Goal: Task Accomplishment & Management: Manage account settings

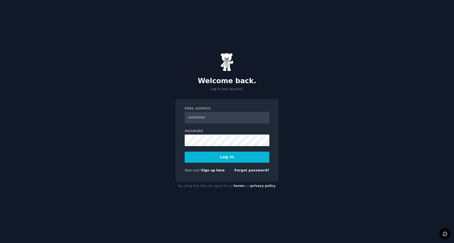
click at [215, 120] on input "Email Address" at bounding box center [227, 118] width 85 height 12
type input "**********"
click at [185, 151] on button "Log In" at bounding box center [227, 156] width 85 height 11
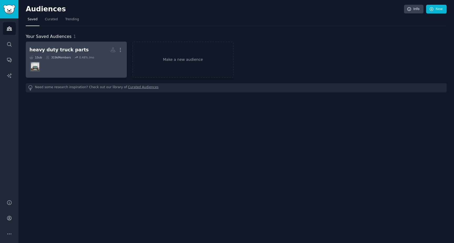
click at [72, 52] on div "heavy duty truck parts" at bounding box center [58, 50] width 59 height 7
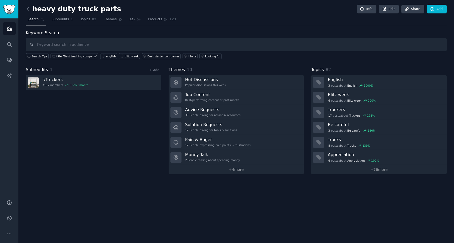
click at [75, 42] on input "text" at bounding box center [236, 44] width 421 height 13
click at [16, 65] on div "Audiences Search Conversations AI Reports" at bounding box center [9, 105] width 18 height 175
click at [13, 61] on link "Conversations" at bounding box center [9, 59] width 13 height 13
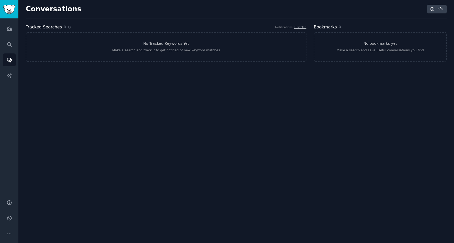
click at [13, 22] on div "Audiences Search Conversations AI Reports" at bounding box center [9, 105] width 18 height 175
click at [8, 28] on icon "Sidebar" at bounding box center [10, 29] width 6 height 6
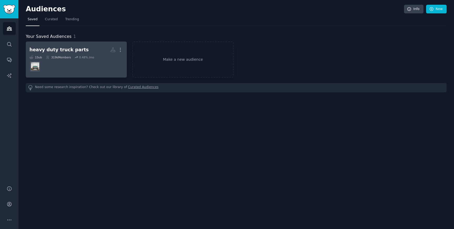
click at [42, 51] on div "heavy duty truck parts" at bounding box center [58, 50] width 59 height 7
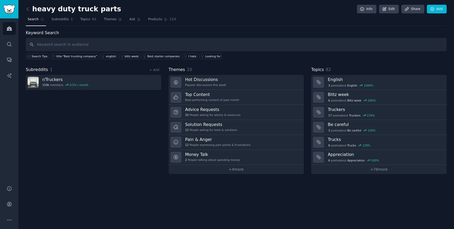
click at [56, 45] on input "text" at bounding box center [236, 44] width 421 height 13
type input "h"
type input "Heavy duty truck parts"
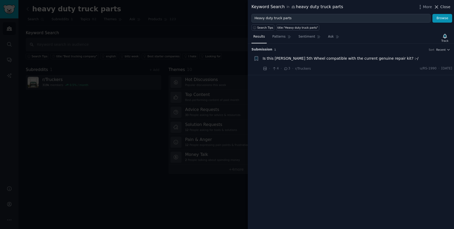
click at [444, 7] on span "Close" at bounding box center [445, 7] width 10 height 6
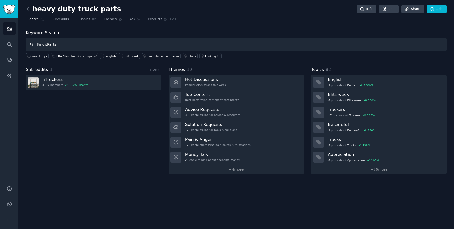
type input "FinditParts"
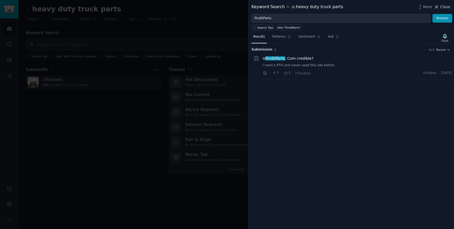
click at [438, 7] on icon at bounding box center [437, 7] width 6 height 6
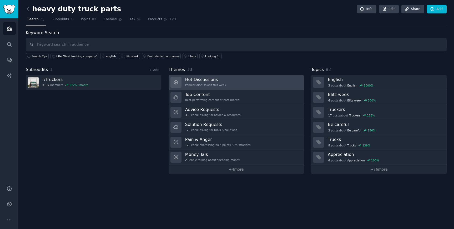
click at [227, 82] on link "Hot Discussions Popular discussions this week" at bounding box center [236, 82] width 135 height 15
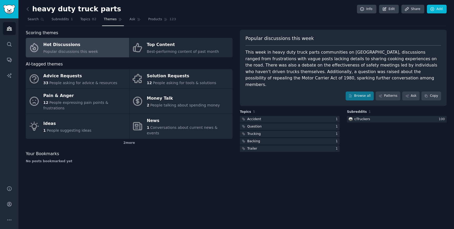
click at [28, 12] on link at bounding box center [29, 9] width 7 height 8
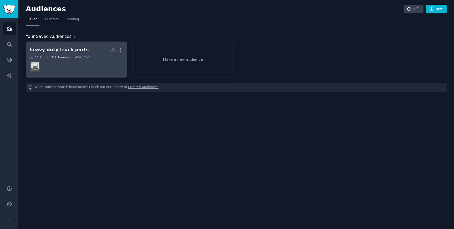
click at [82, 65] on dd at bounding box center [76, 66] width 94 height 15
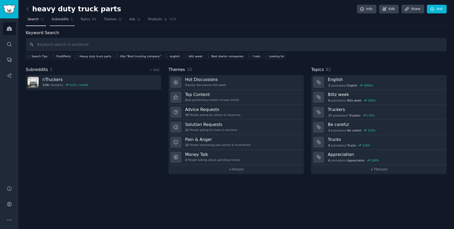
click at [63, 22] on link "Subreddits 1" at bounding box center [62, 20] width 25 height 11
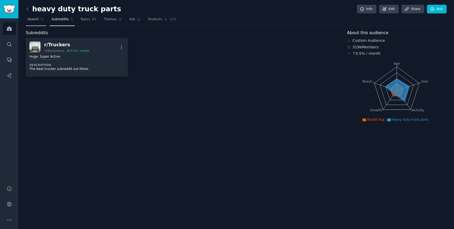
click at [40, 20] on icon at bounding box center [42, 20] width 4 height 4
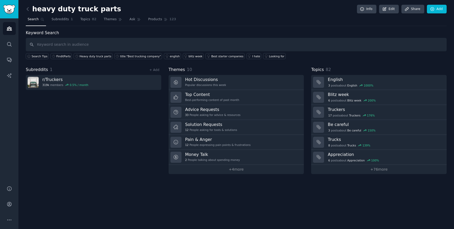
click at [56, 8] on h2 "heavy duty truck parts" at bounding box center [73, 9] width 95 height 8
click at [57, 20] on span "Subreddits" at bounding box center [60, 19] width 17 height 5
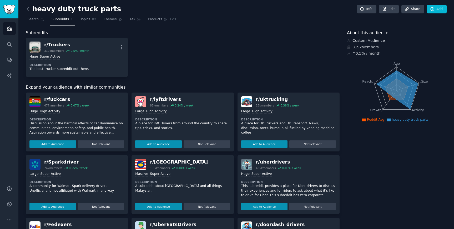
scroll to position [0, 0]
click at [440, 8] on link "Add" at bounding box center [437, 8] width 20 height 9
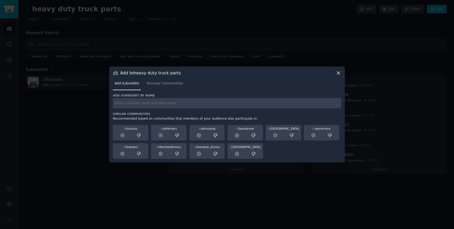
click at [149, 104] on input "text" at bounding box center [227, 103] width 228 height 10
type input "r/freightbrokers"
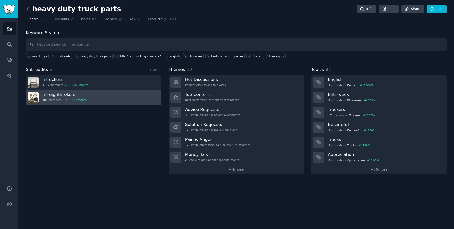
click at [53, 95] on h3 "r/ FreightBrokers" at bounding box center [64, 95] width 44 height 6
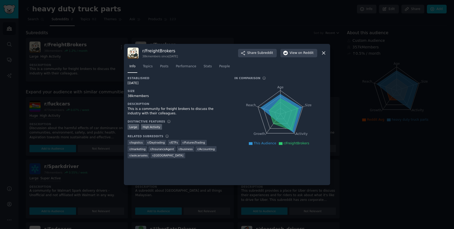
click at [325, 53] on icon at bounding box center [324, 53] width 6 height 6
